Goal: Task Accomplishment & Management: Use online tool/utility

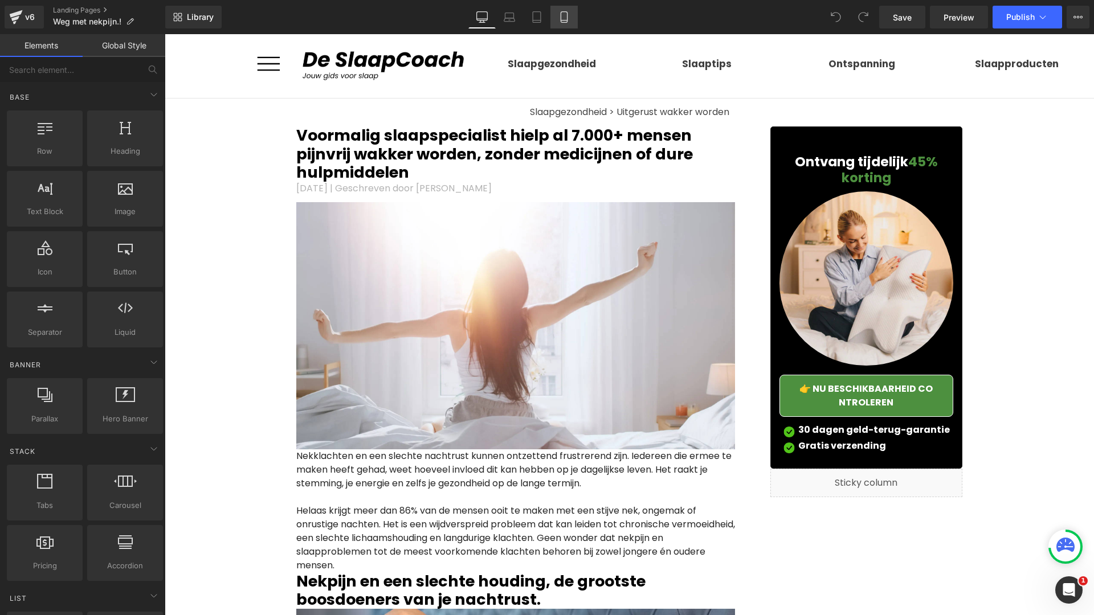
click at [561, 14] on icon at bounding box center [564, 17] width 6 height 11
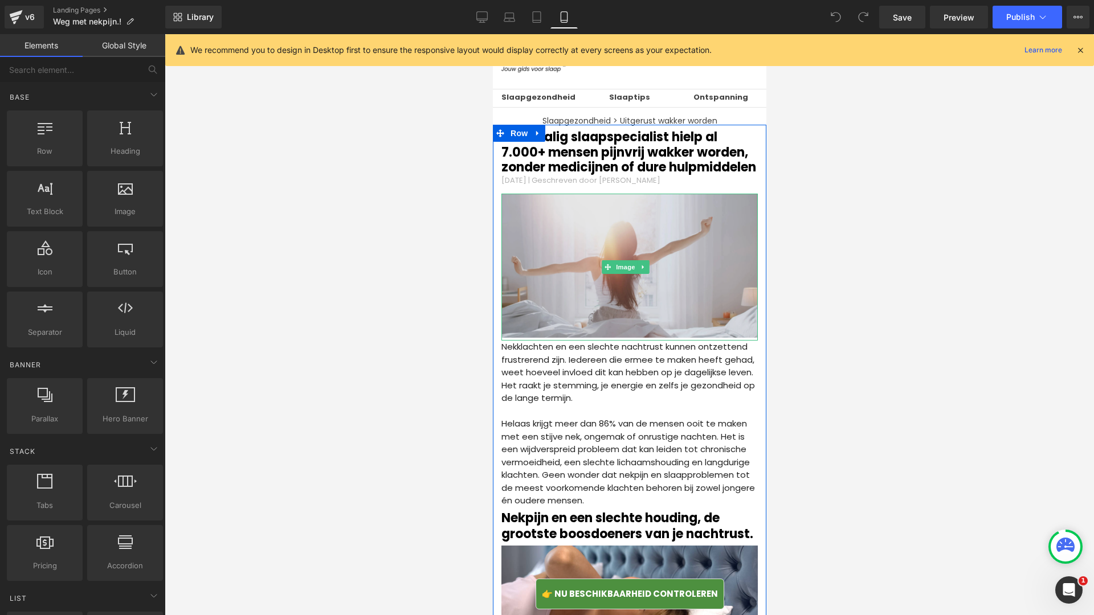
click at [600, 285] on img at bounding box center [629, 267] width 256 height 147
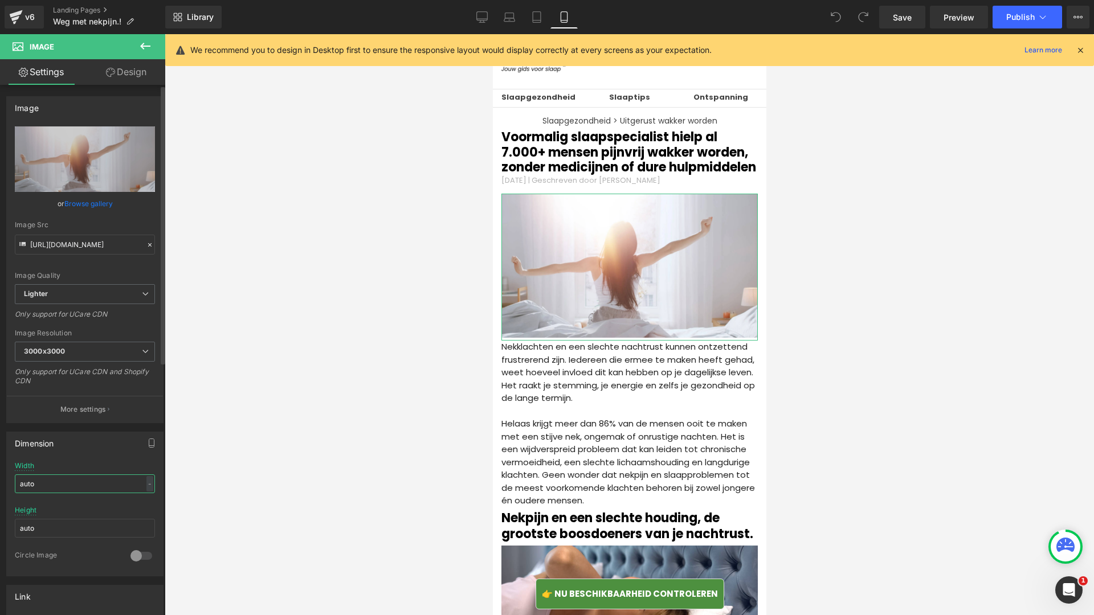
click at [57, 493] on input "auto" at bounding box center [85, 484] width 140 height 19
click at [81, 247] on input "[URL][DOMAIN_NAME]" at bounding box center [85, 245] width 140 height 20
paste input "[DOMAIN_NAME][URL]"
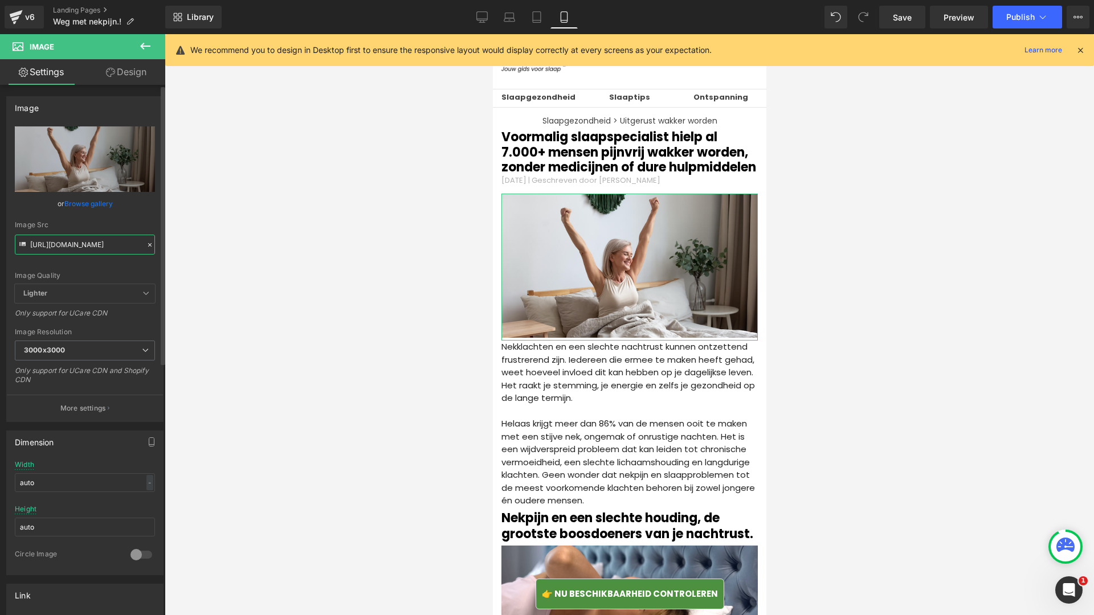
type input "[URL][DOMAIN_NAME]"
click at [115, 267] on div "Image Quality Lighter Lightest Lighter Lighter Lightest Only support for UCare …" at bounding box center [85, 205] width 140 height 158
click at [534, 18] on icon at bounding box center [536, 16] width 11 height 11
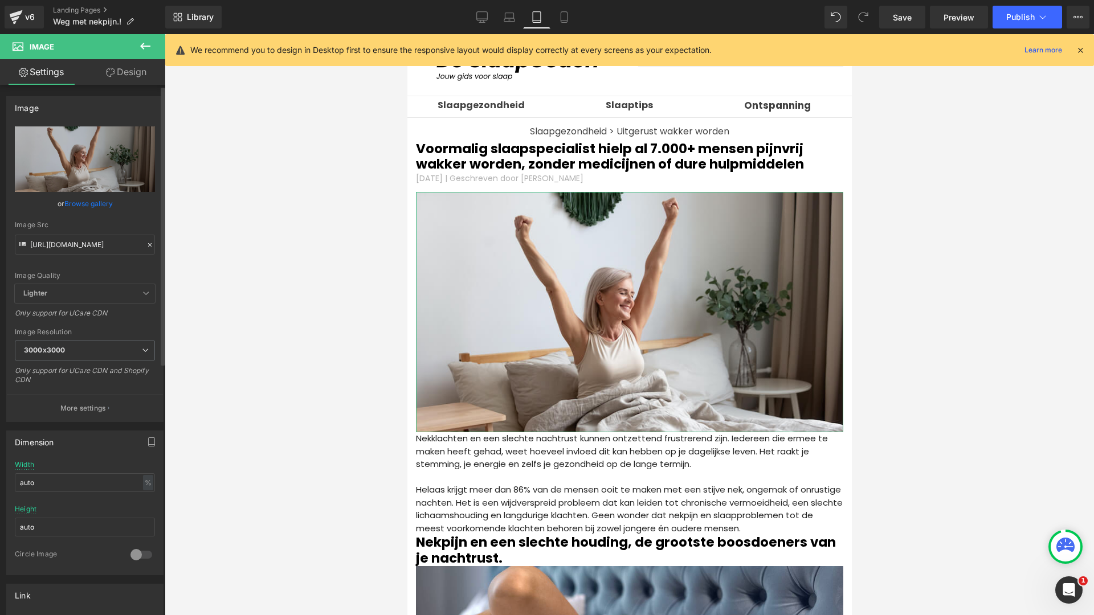
scroll to position [13, 0]
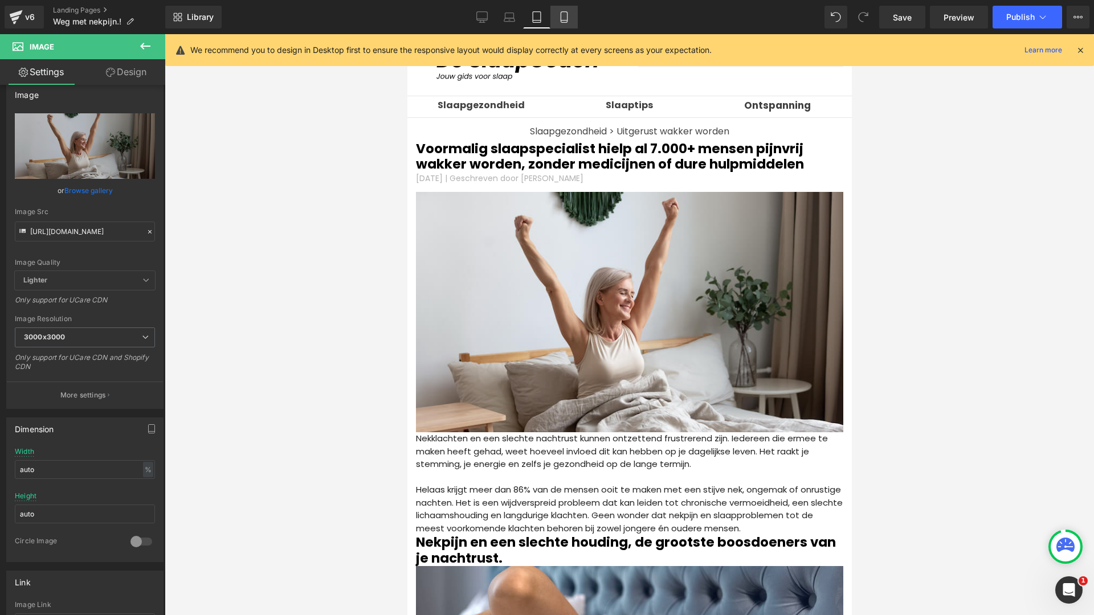
click at [560, 13] on icon at bounding box center [563, 16] width 11 height 11
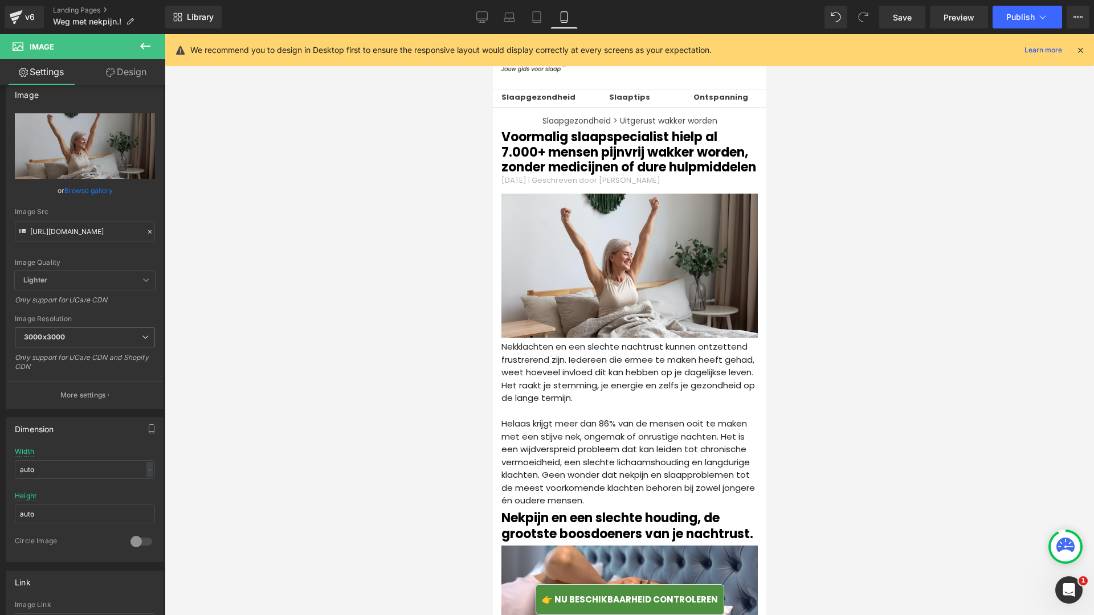
scroll to position [17, 0]
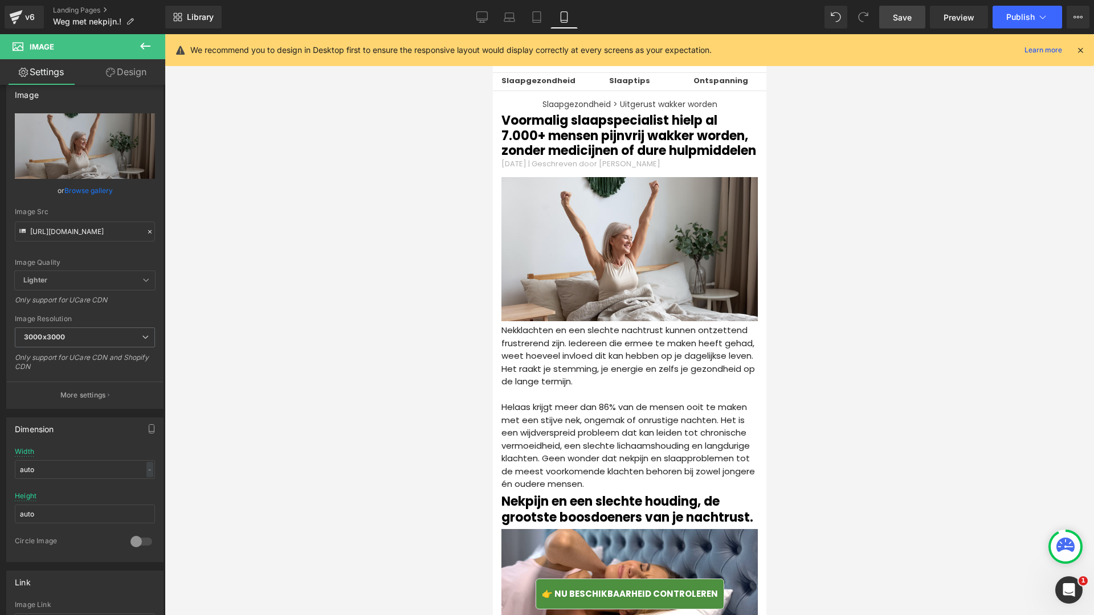
click at [909, 21] on span "Save" at bounding box center [902, 17] width 19 height 12
drag, startPoint x: 1046, startPoint y: 12, endPoint x: 225, endPoint y: 552, distance: 982.4
click at [1046, 12] on icon at bounding box center [1042, 16] width 11 height 11
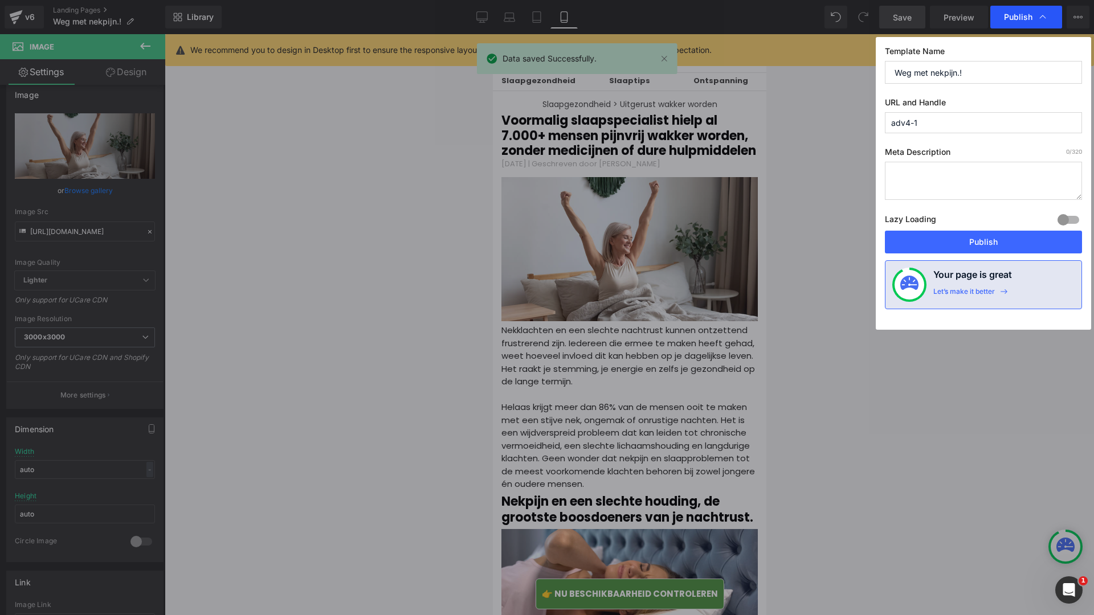
click at [1019, 21] on span "Publish" at bounding box center [1018, 17] width 28 height 10
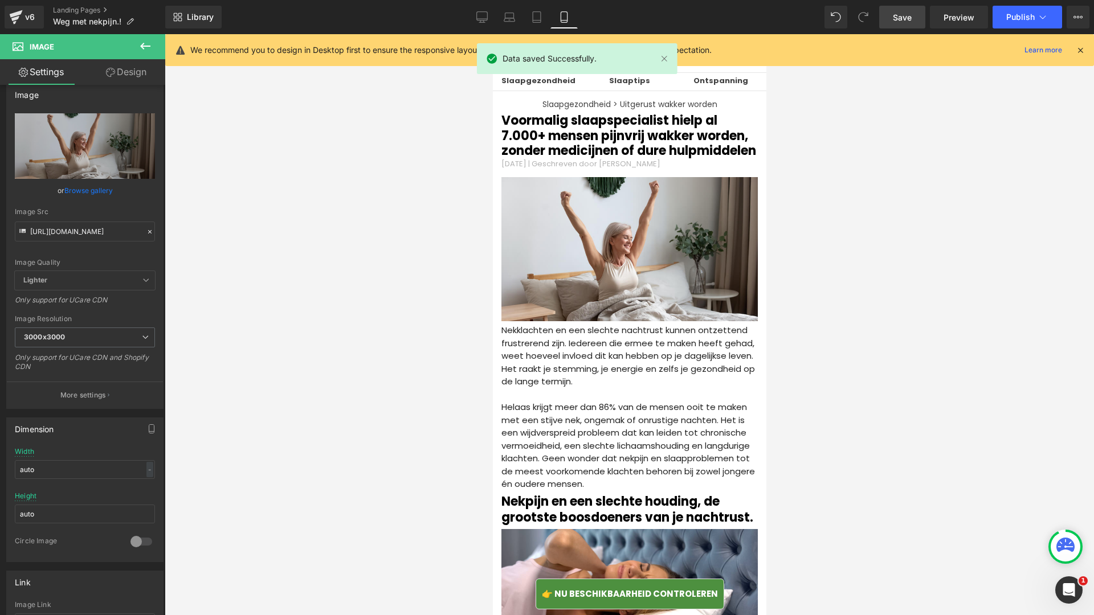
click at [1019, 21] on span "Publish" at bounding box center [1020, 17] width 28 height 9
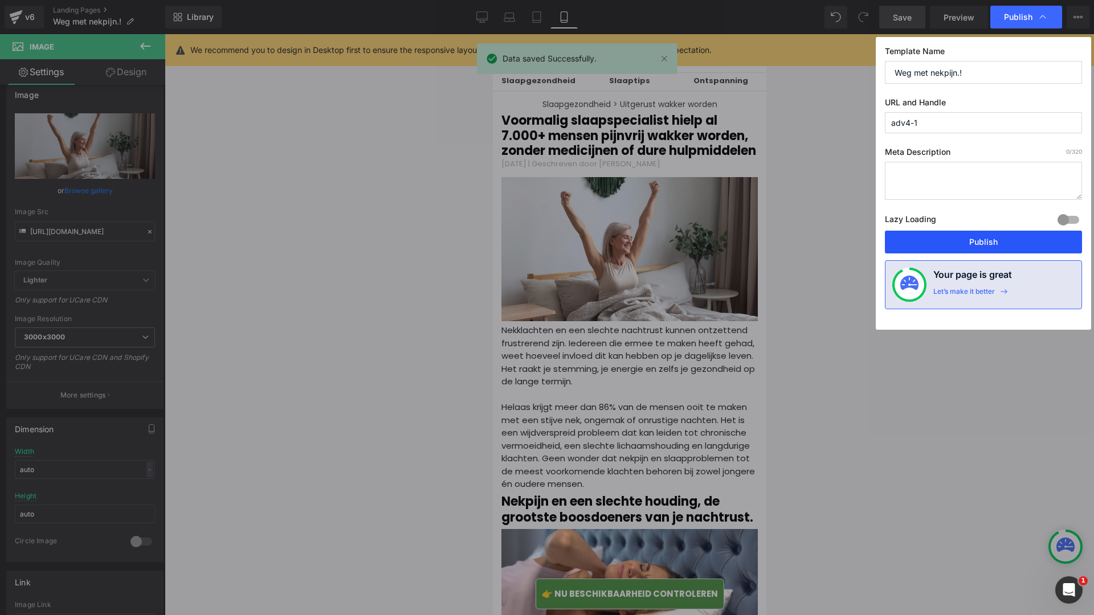
click at [956, 248] on button "Publish" at bounding box center [983, 242] width 197 height 23
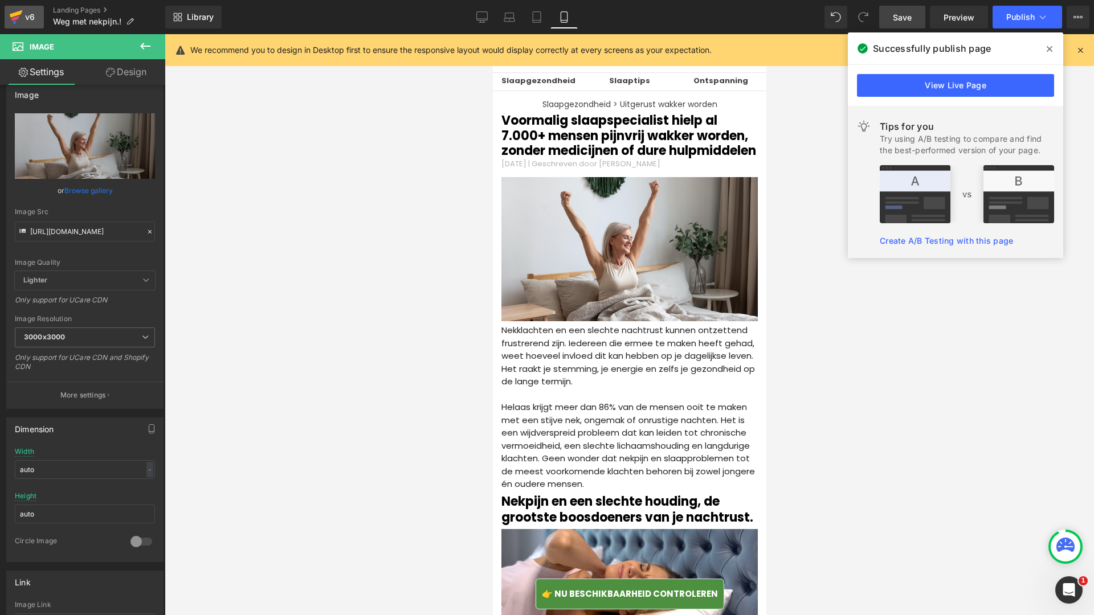
click at [15, 22] on icon at bounding box center [14, 22] width 3 height 3
